Goal: Task Accomplishment & Management: Complete application form

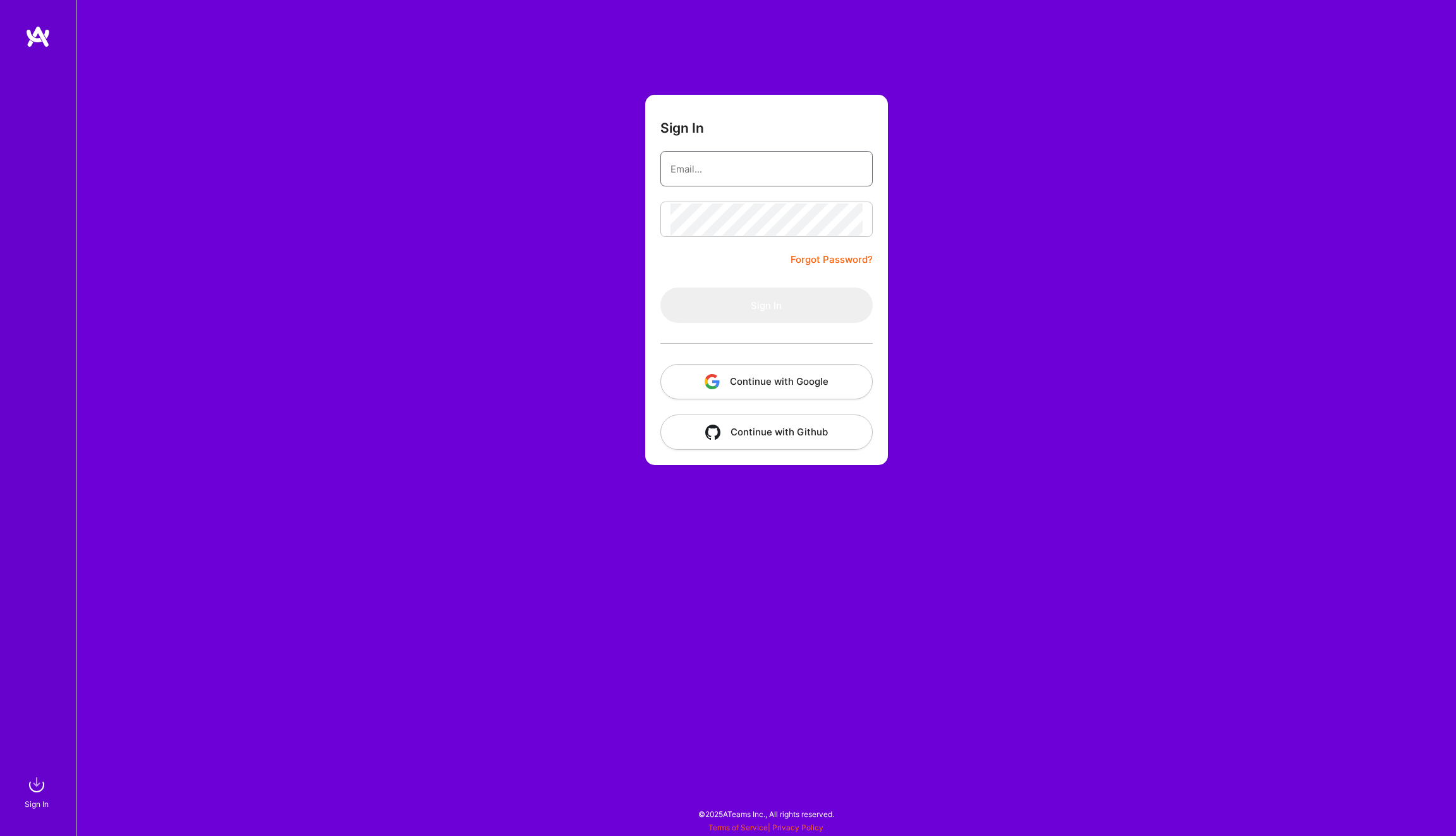
type input "[PERSON_NAME][EMAIL_ADDRESS][DOMAIN_NAME]"
click at [751, 186] on div "[PERSON_NAME][EMAIL_ADDRESS][DOMAIN_NAME]" at bounding box center [766, 168] width 212 height 36
click at [721, 308] on button "Sign In" at bounding box center [766, 305] width 212 height 36
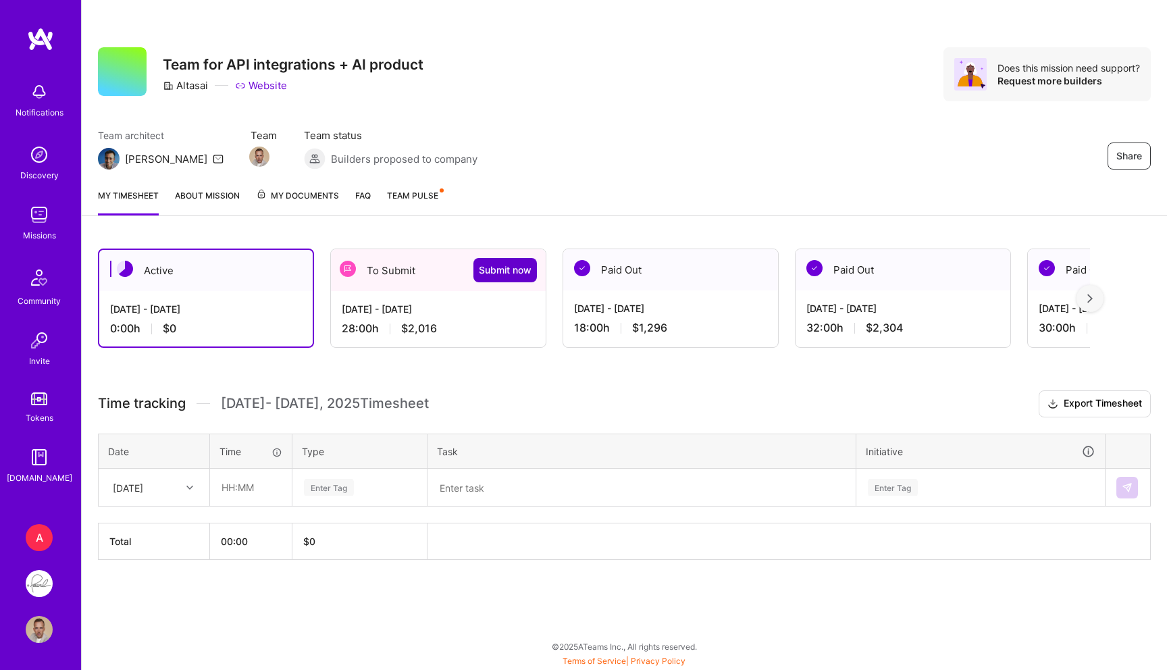
click at [497, 268] on span "Submit now" at bounding box center [505, 270] width 53 height 14
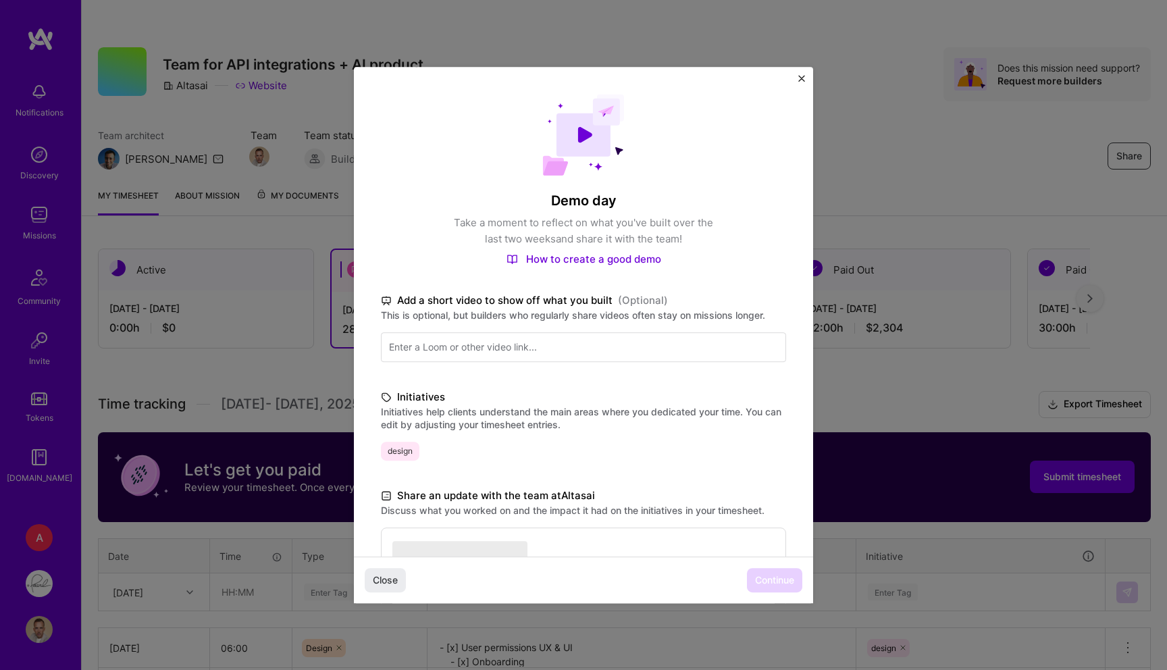
scroll to position [182, 0]
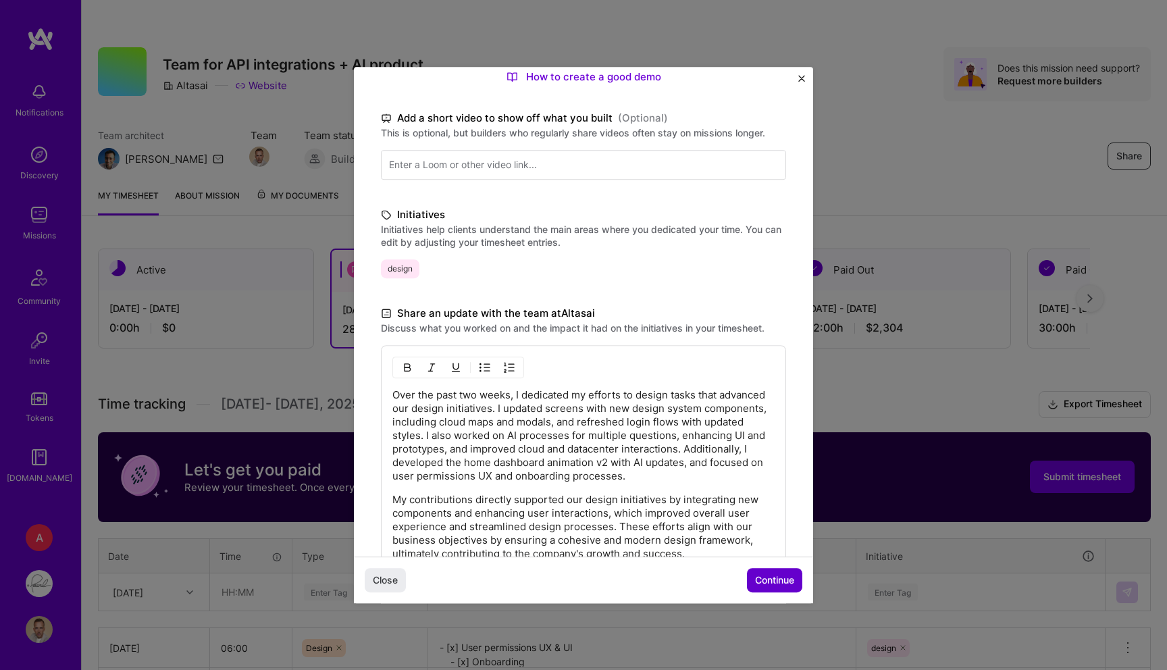
click at [771, 568] on button "Continue" at bounding box center [774, 580] width 55 height 24
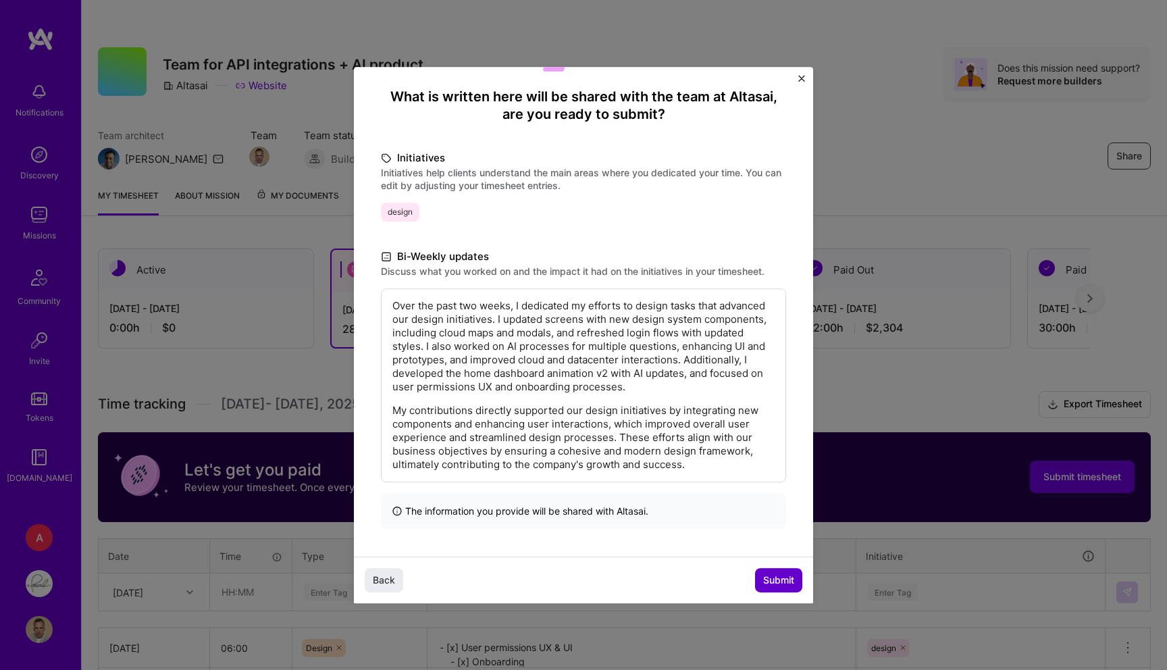
scroll to position [47, 0]
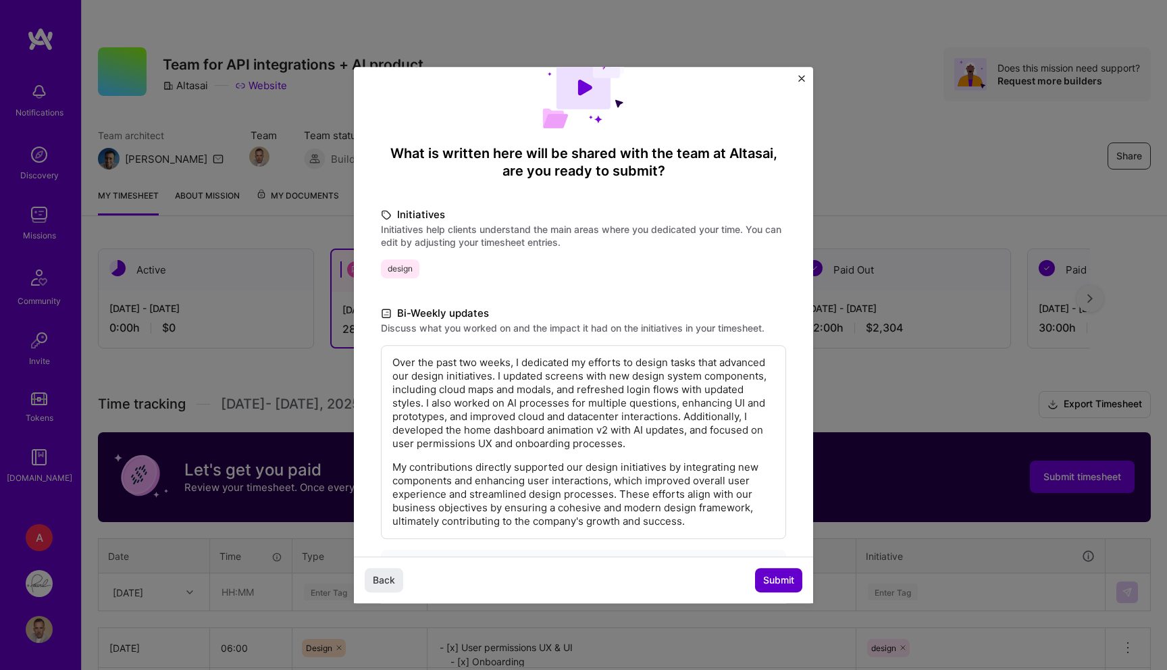
click at [771, 581] on span "Submit" at bounding box center [778, 581] width 31 height 14
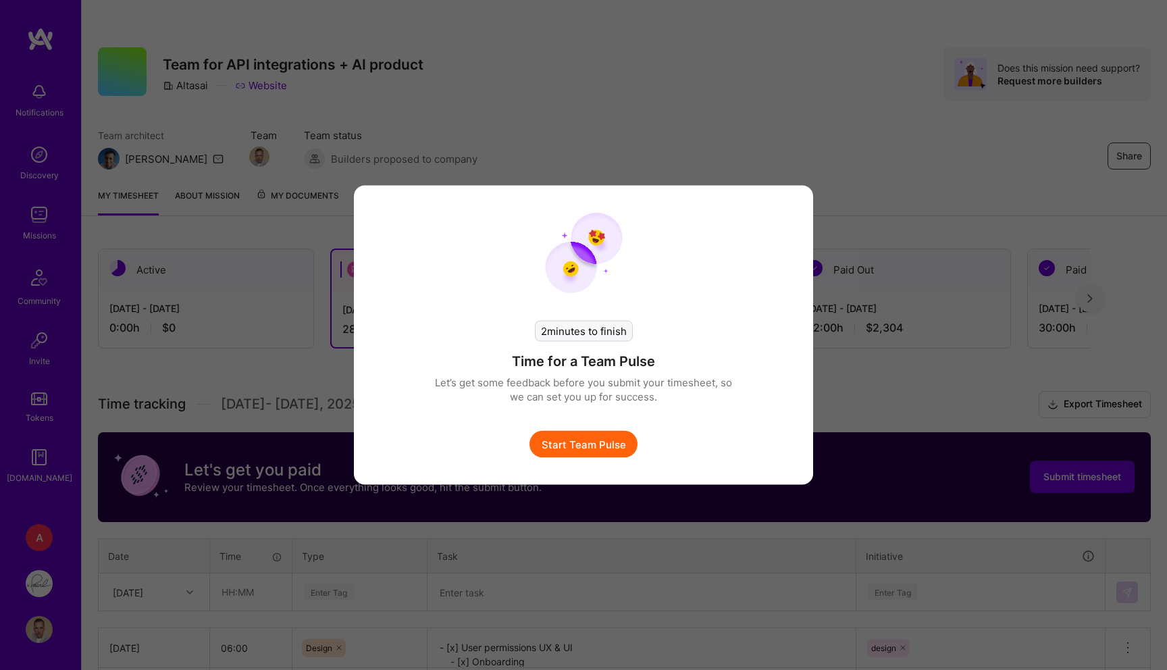
click at [548, 434] on button "Start Team Pulse" at bounding box center [584, 444] width 108 height 27
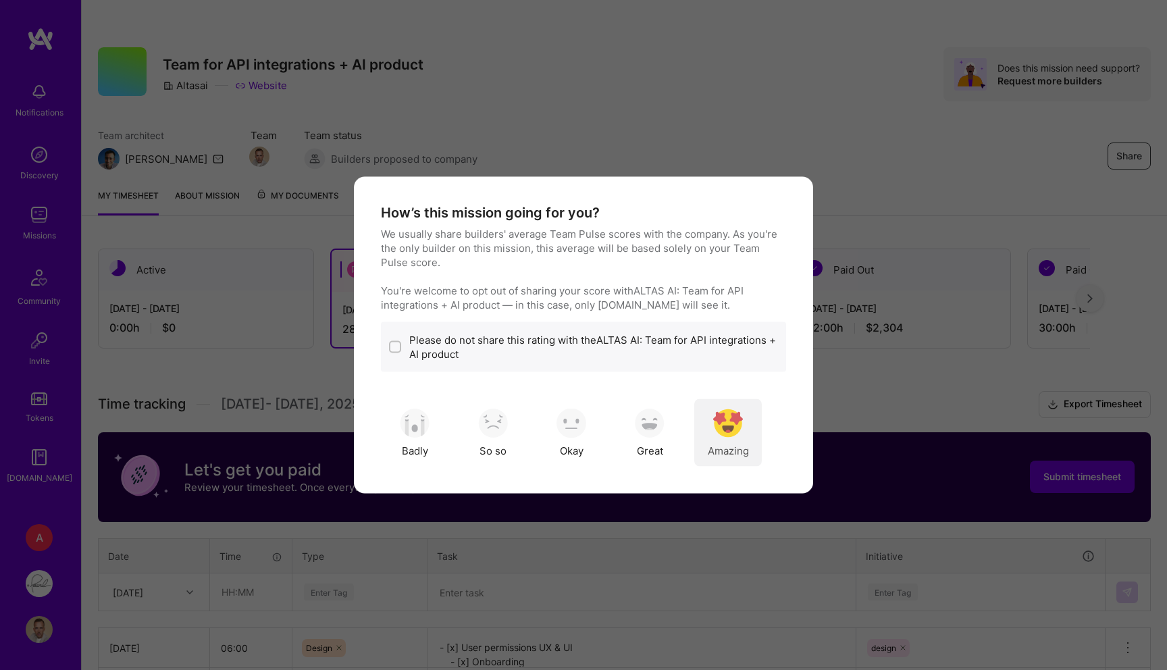
click at [728, 420] on img "modal" at bounding box center [728, 423] width 30 height 30
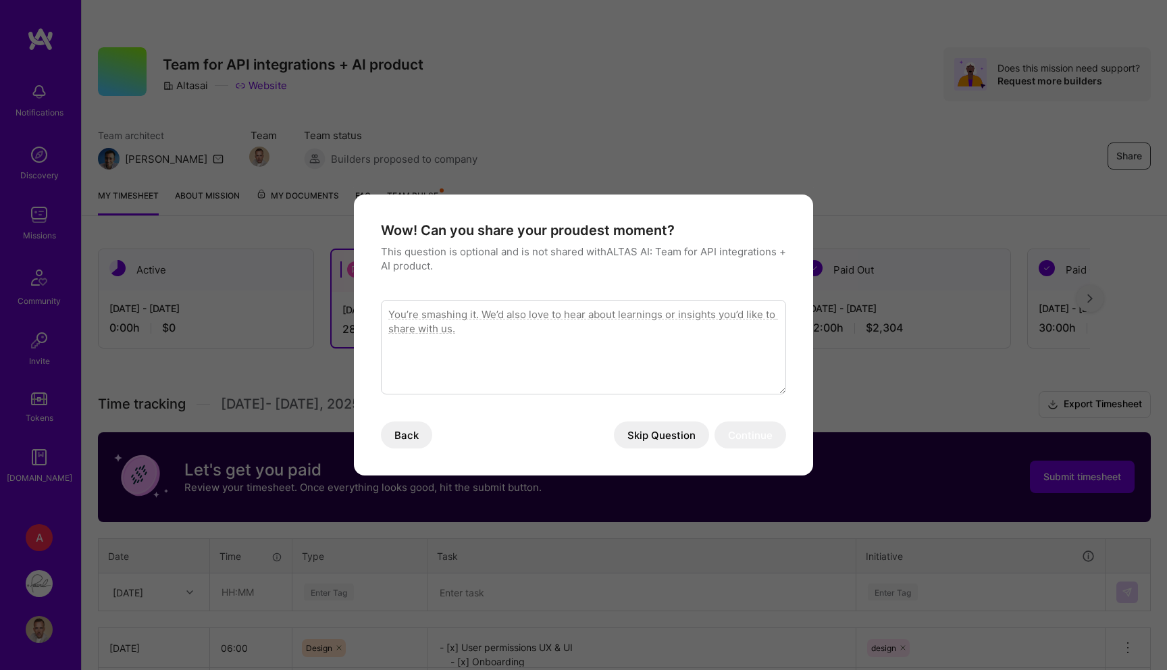
click at [644, 440] on button "Skip Question" at bounding box center [661, 435] width 95 height 27
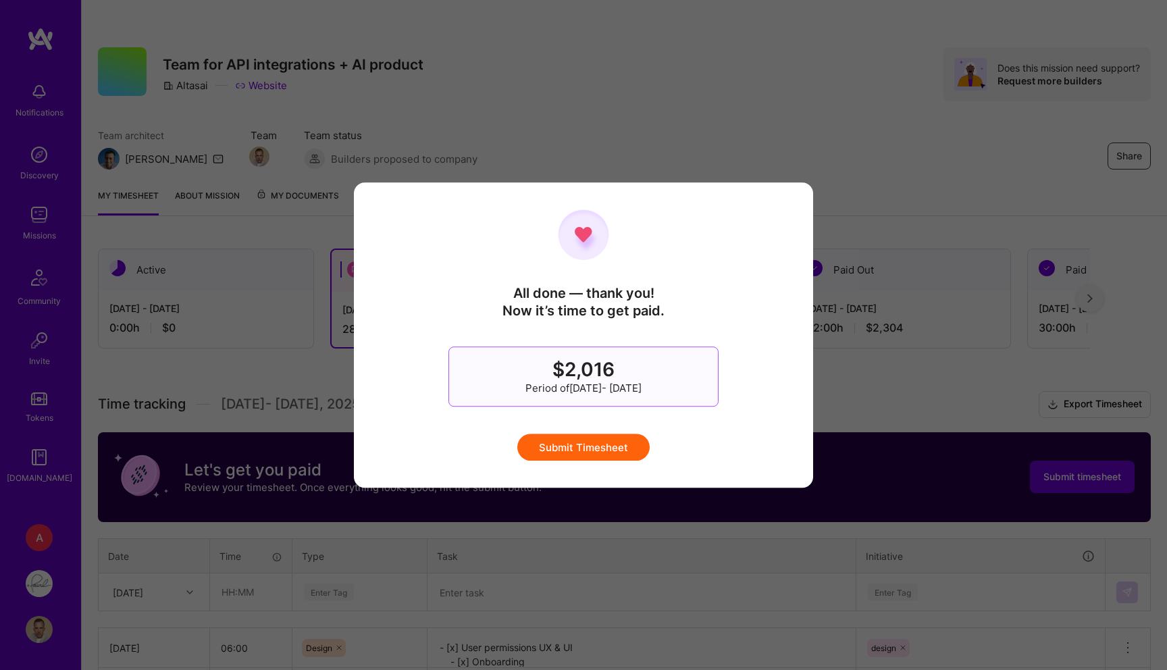
click at [576, 437] on button "Submit Timesheet" at bounding box center [584, 447] width 132 height 27
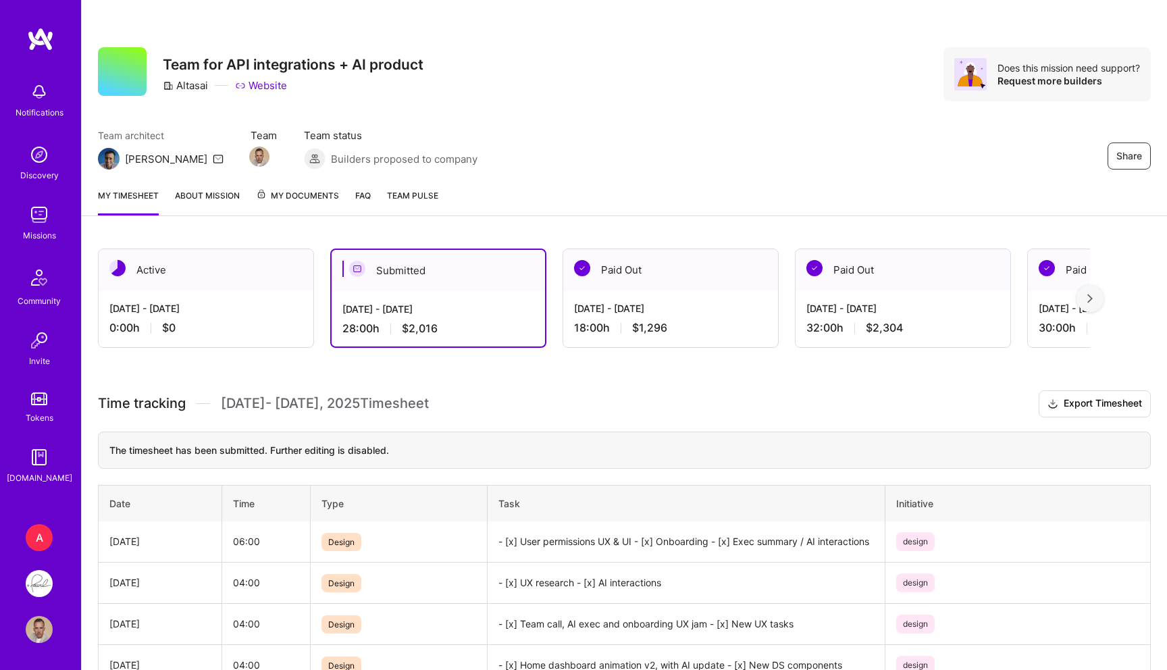
click at [38, 533] on div "A" at bounding box center [39, 537] width 27 height 27
click at [41, 580] on img at bounding box center [39, 583] width 27 height 27
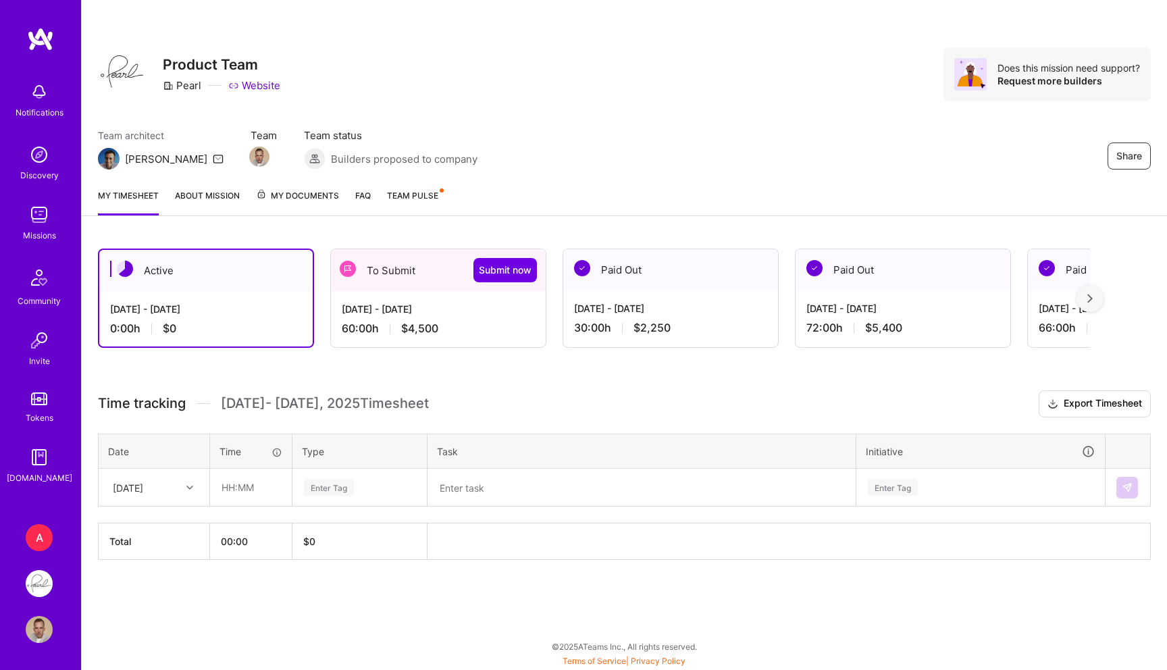
click at [472, 265] on div "To Submit Submit now" at bounding box center [438, 270] width 215 height 42
click at [484, 266] on span "Submit now" at bounding box center [505, 270] width 53 height 14
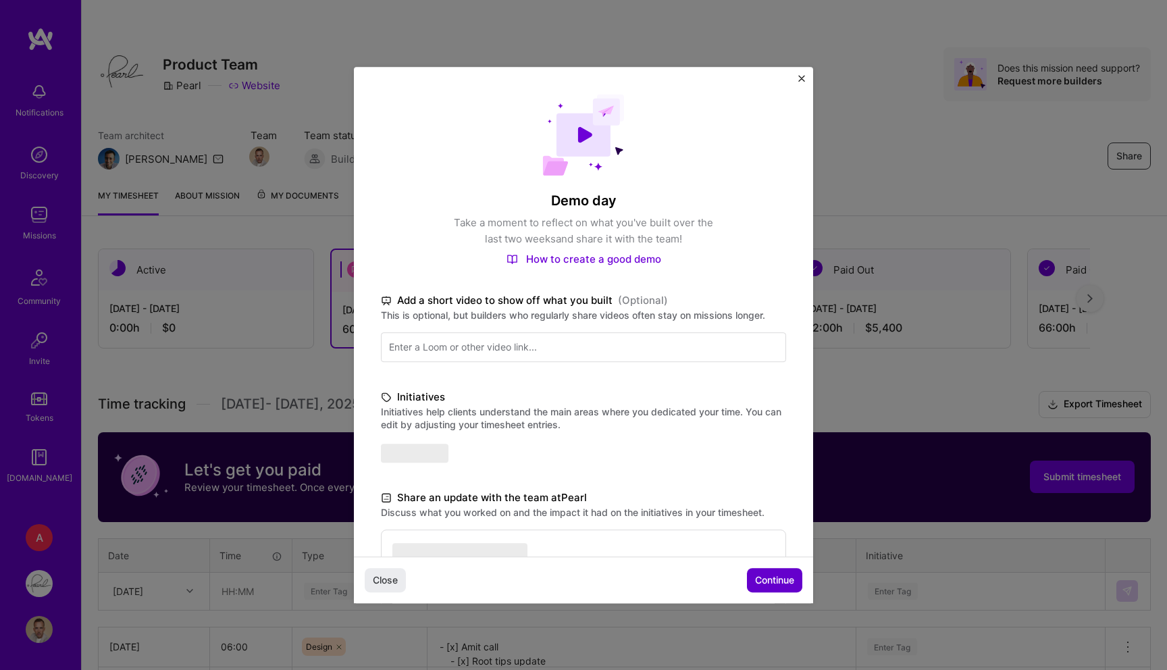
click at [786, 582] on span "Continue" at bounding box center [774, 581] width 39 height 14
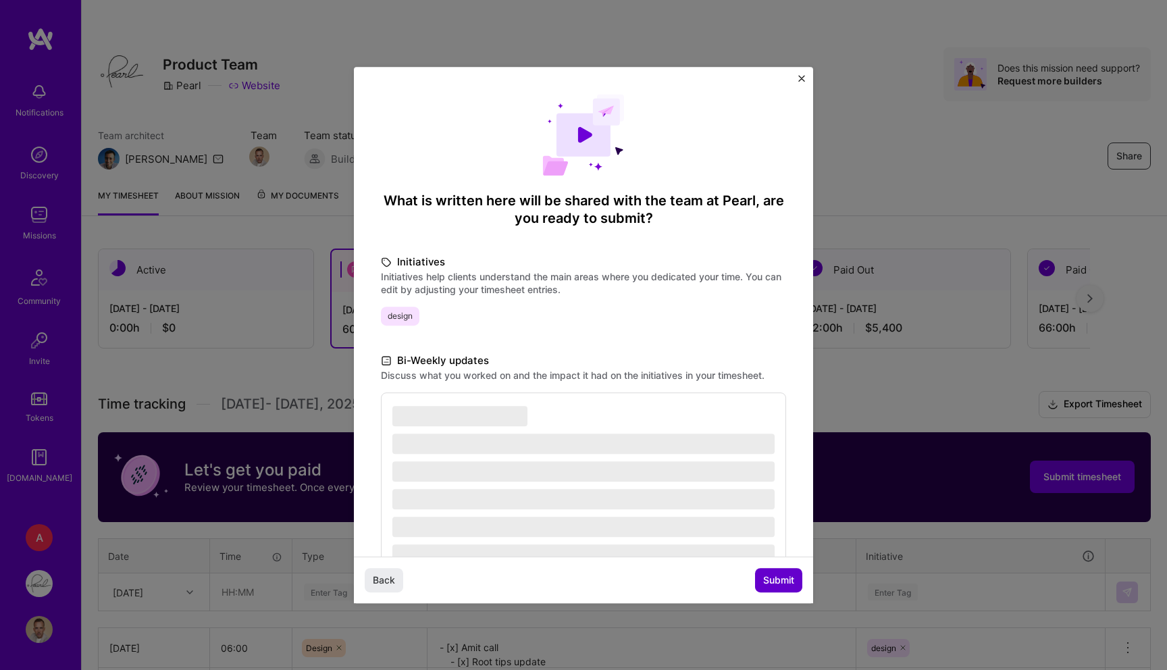
click at [765, 583] on span "Submit" at bounding box center [778, 581] width 31 height 14
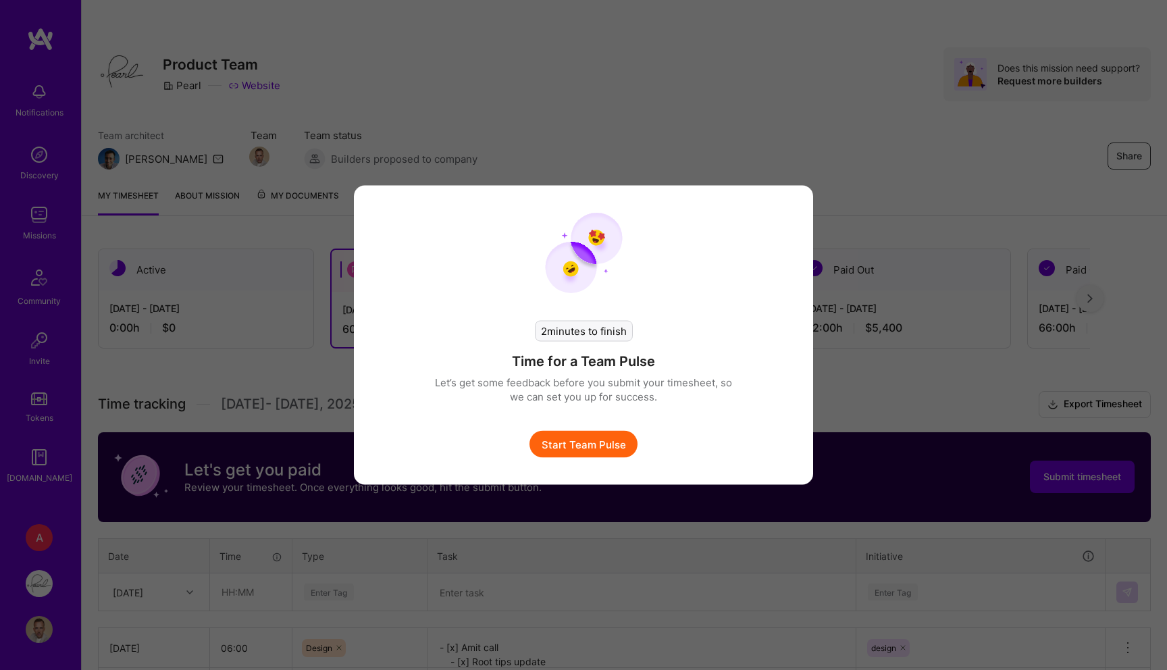
click at [603, 429] on div "2 minutes to finish Time for a Team Pulse Let’s get some feedback before you su…" at bounding box center [583, 376] width 297 height 164
click at [586, 436] on button "Start Team Pulse" at bounding box center [584, 444] width 108 height 27
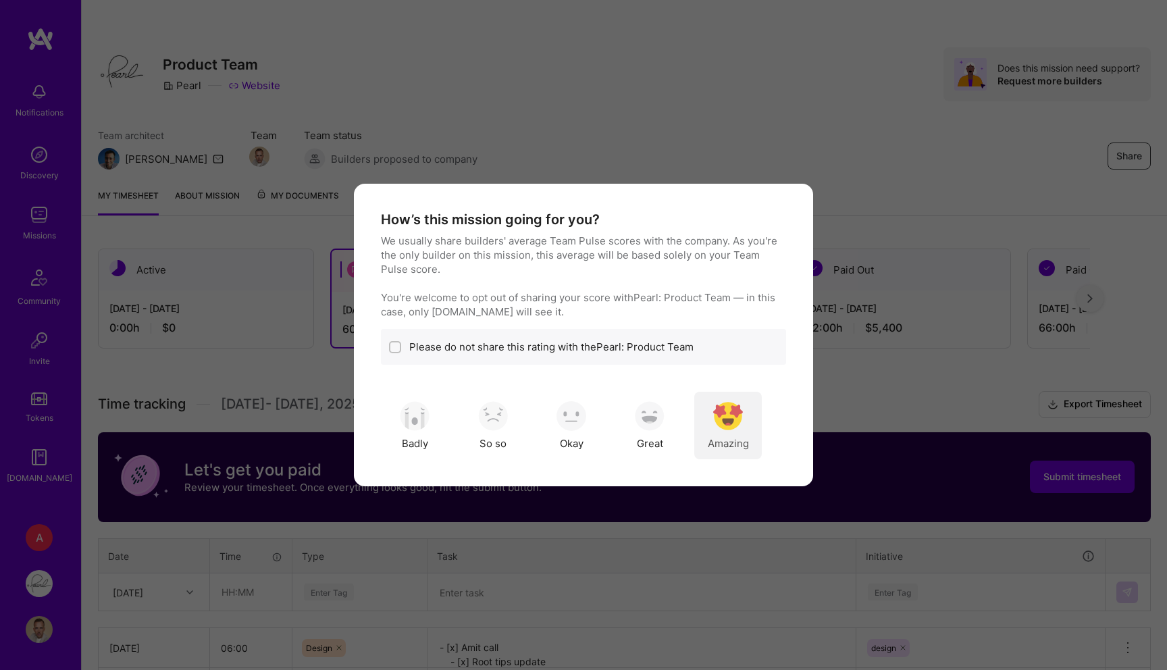
click at [735, 421] on img "modal" at bounding box center [728, 416] width 30 height 30
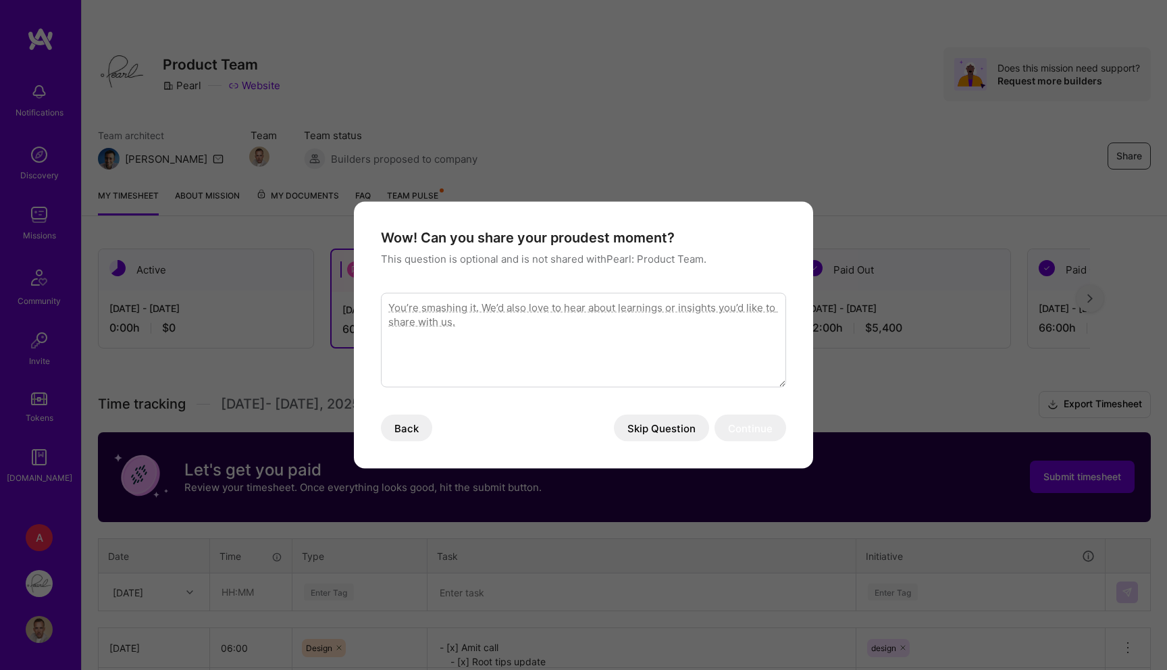
click at [670, 429] on button "Skip Question" at bounding box center [661, 428] width 95 height 27
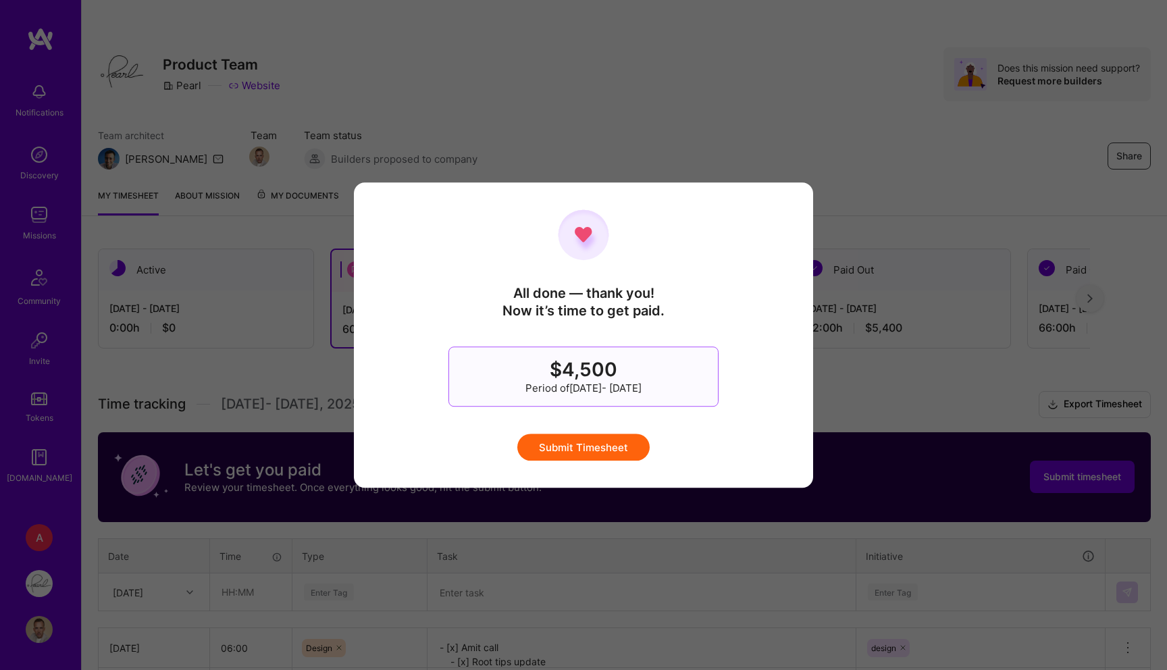
click at [603, 447] on button "Submit Timesheet" at bounding box center [584, 447] width 132 height 27
